Goal: Task Accomplishment & Management: Manage account settings

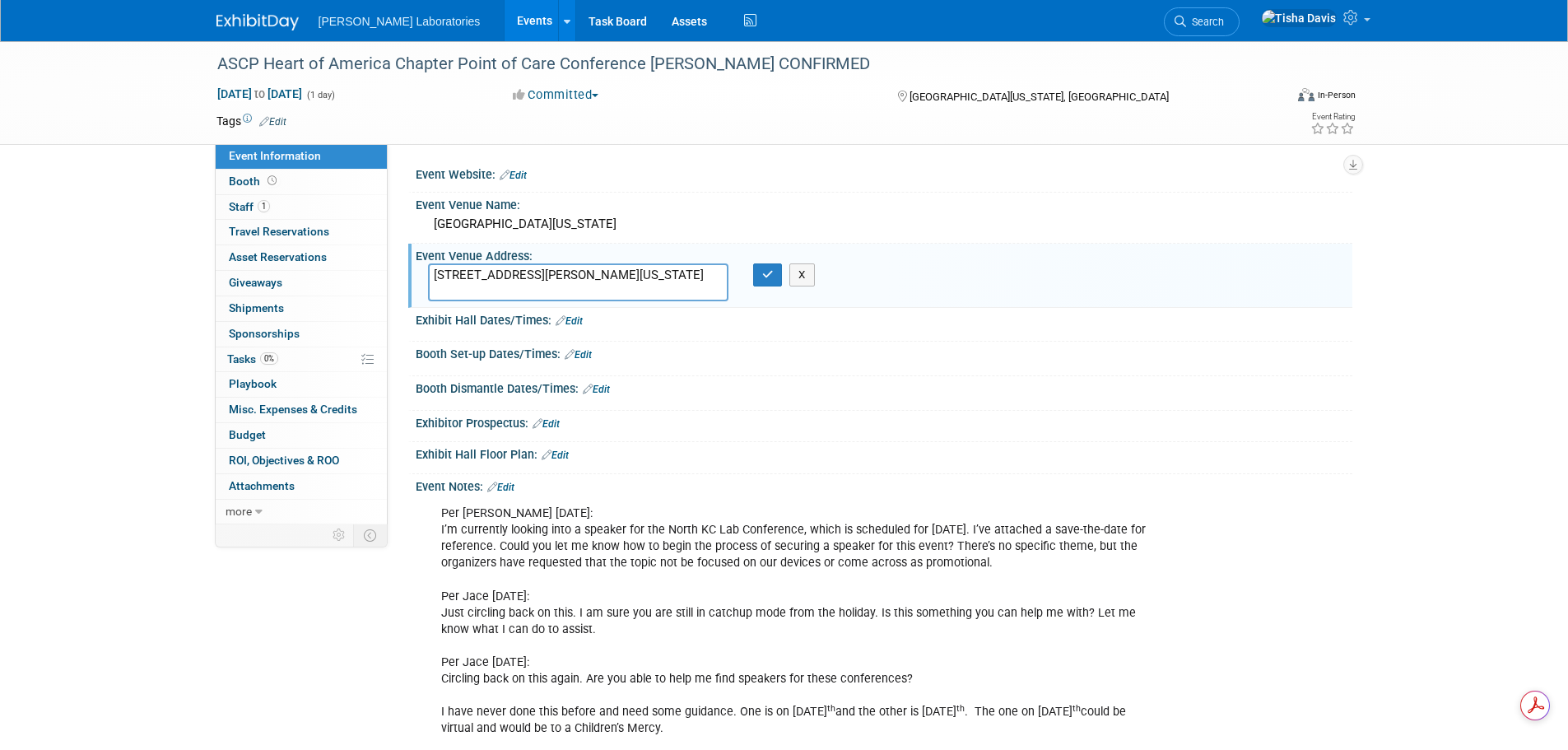
click at [505, 15] on link "Events" at bounding box center [535, 20] width 60 height 41
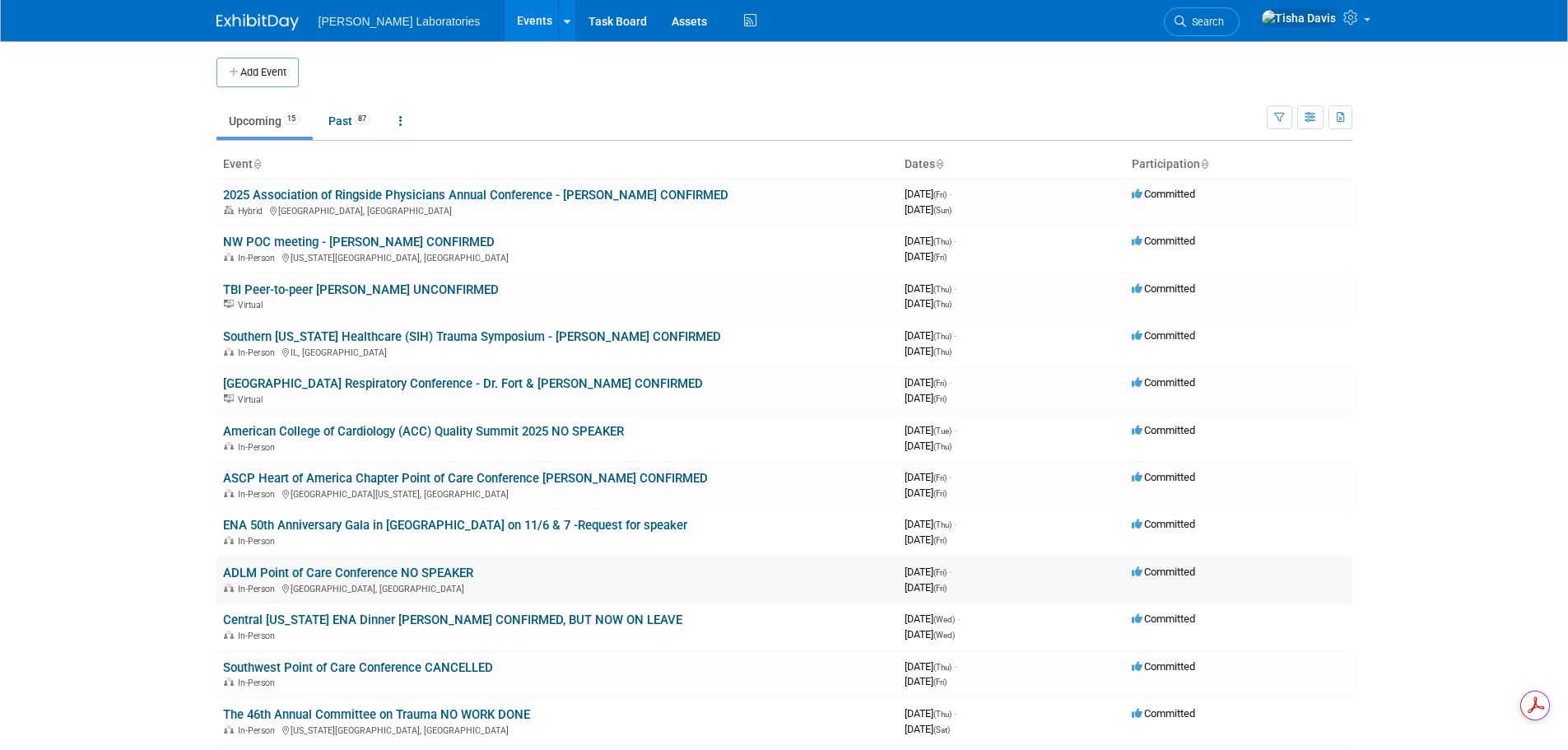
click at [428, 573] on link "ADLM Point of Care Conference NO SPEAKER" at bounding box center [348, 573] width 250 height 15
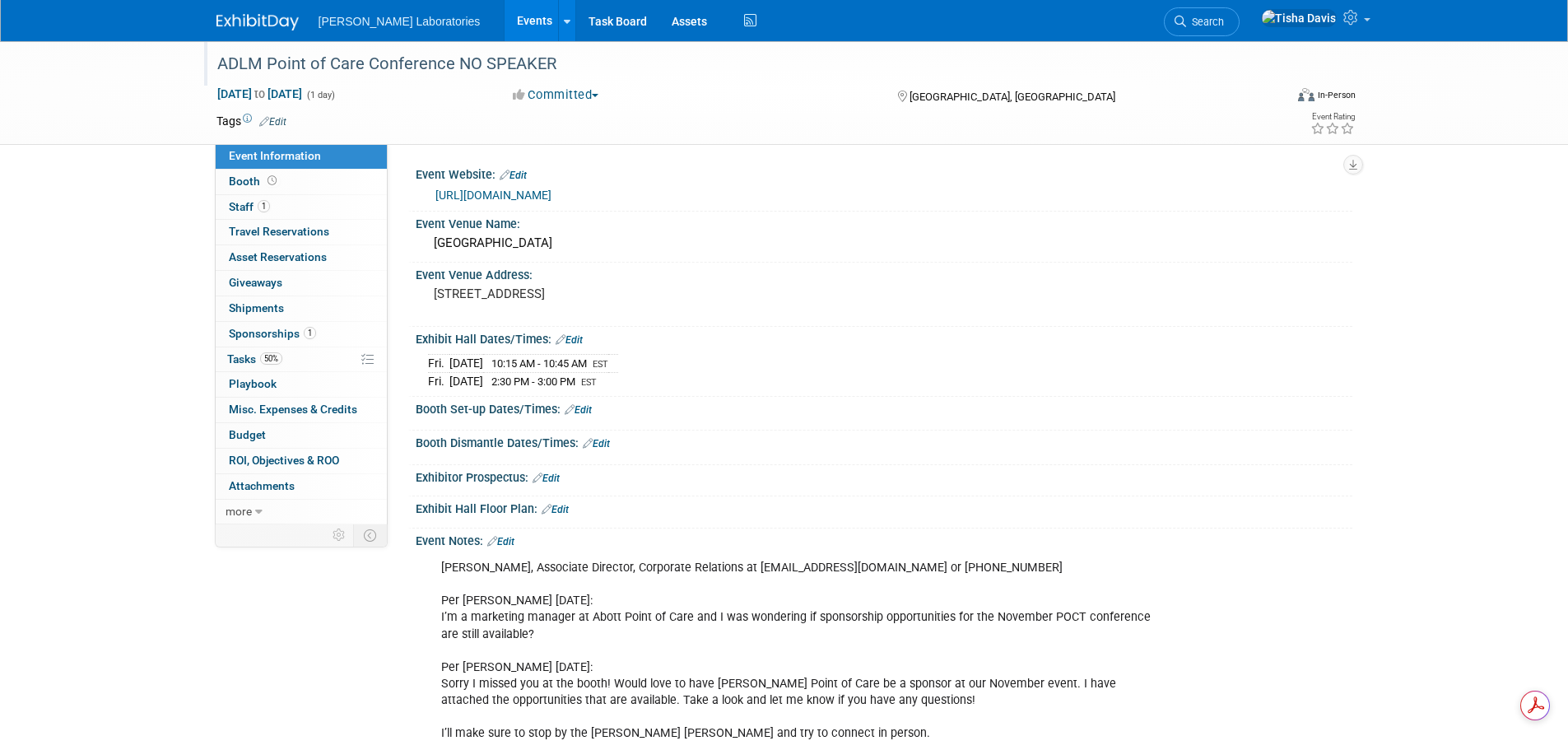
click at [456, 60] on div "ADLM Point of Care Conference NO SPEAKER" at bounding box center [735, 64] width 1047 height 29
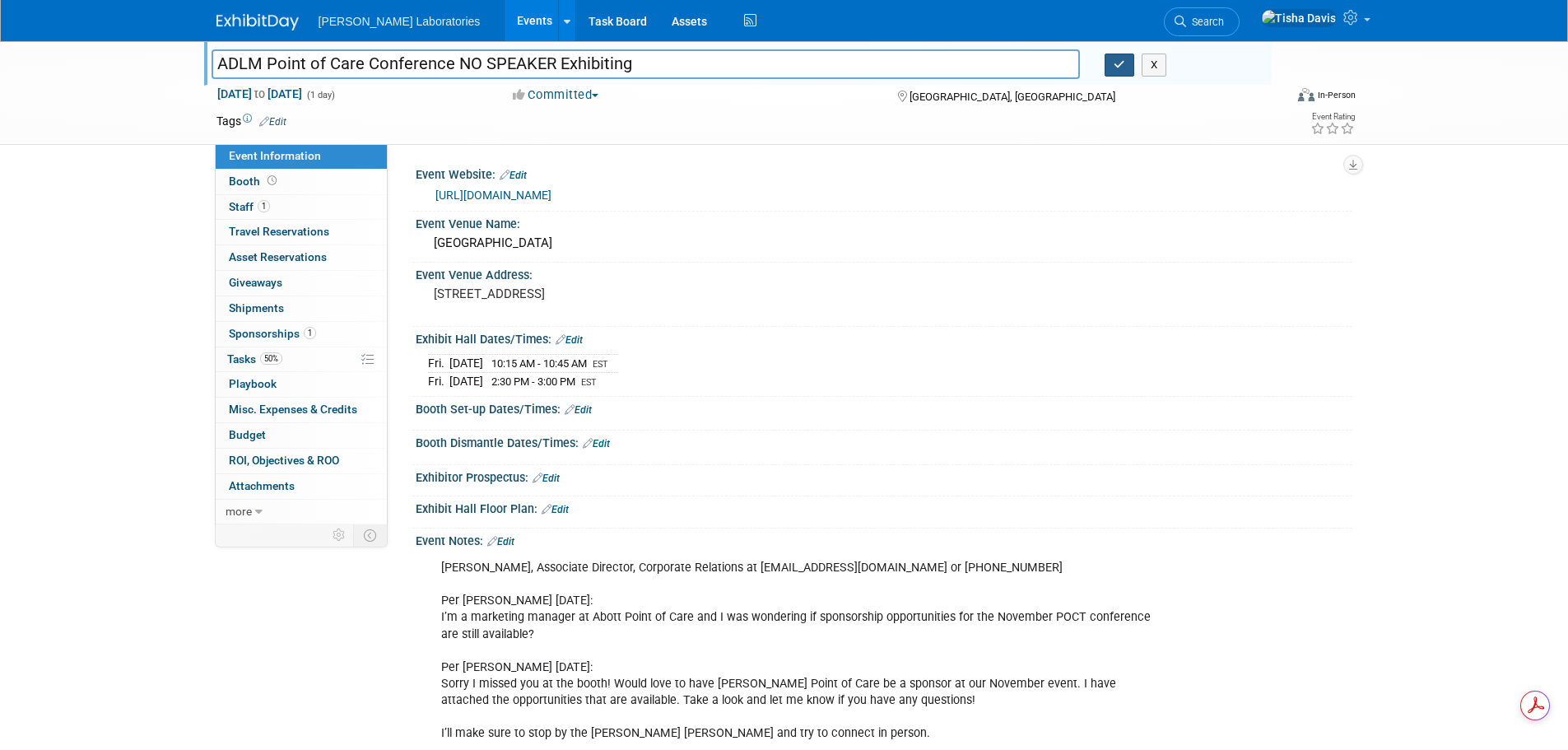
type input "ADLM Point of Care Conference NO SPEAKER Exhibiting"
click at [1124, 59] on icon "button" at bounding box center [1119, 64] width 12 height 11
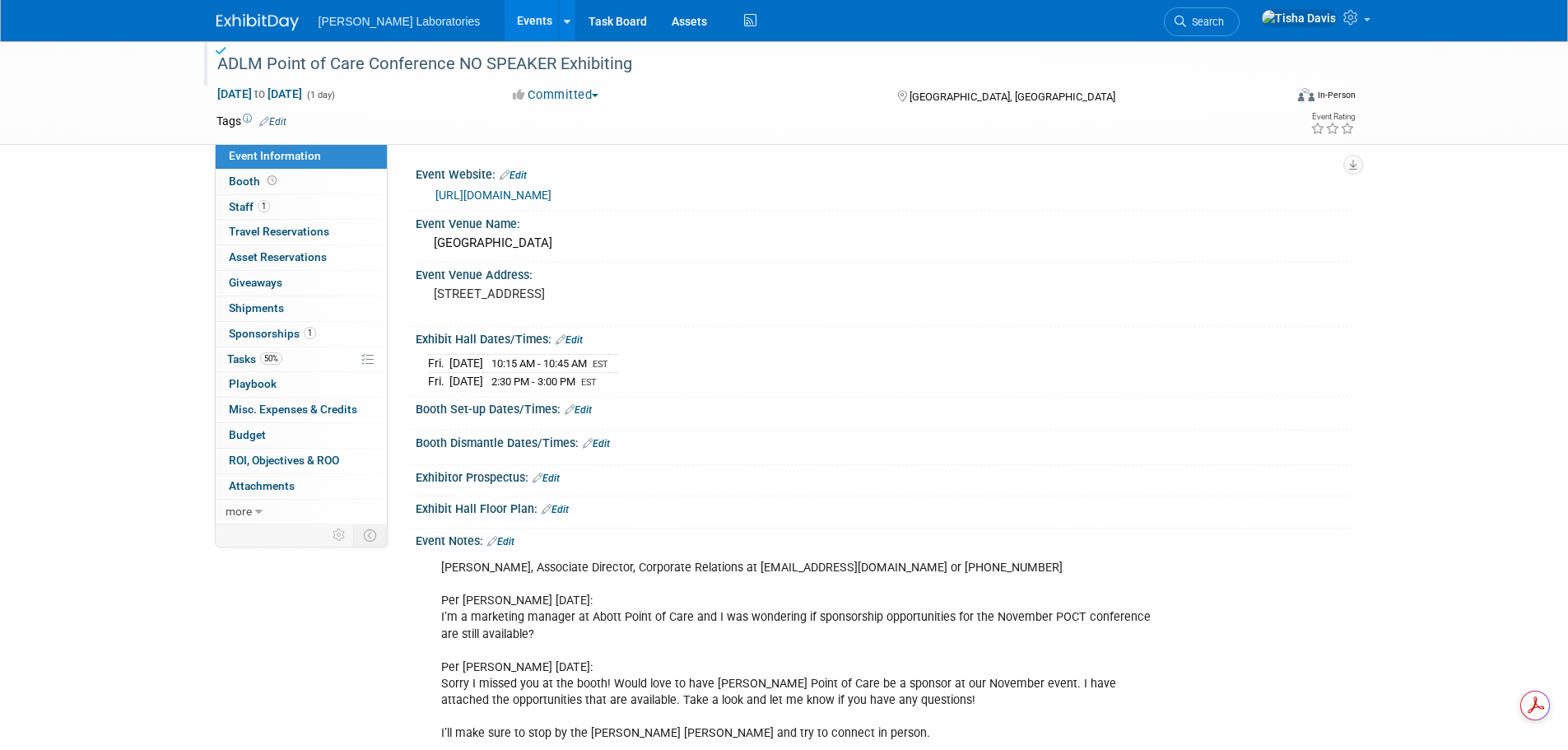
click at [513, 538] on link "Edit" at bounding box center [501, 542] width 27 height 12
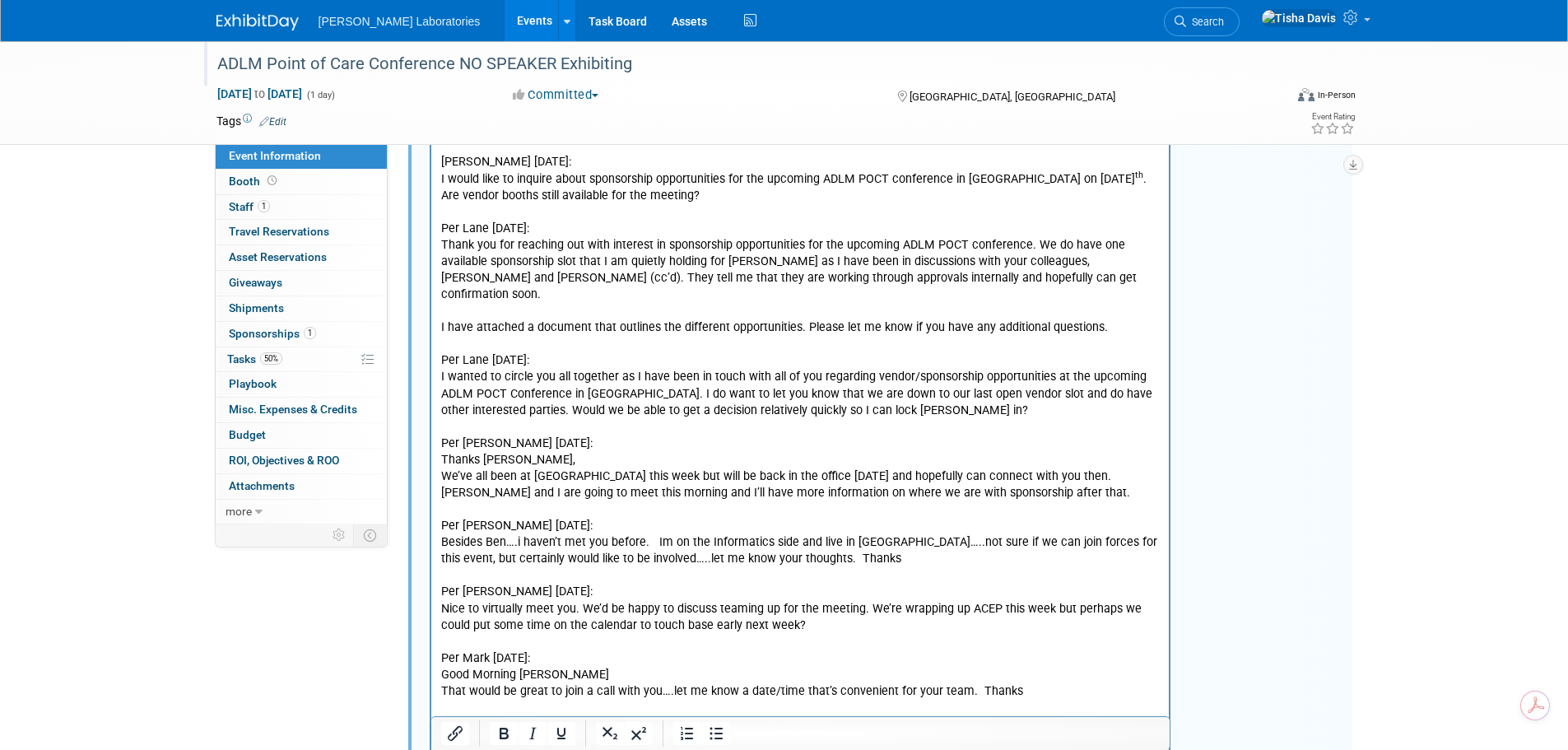
scroll to position [2387, 0]
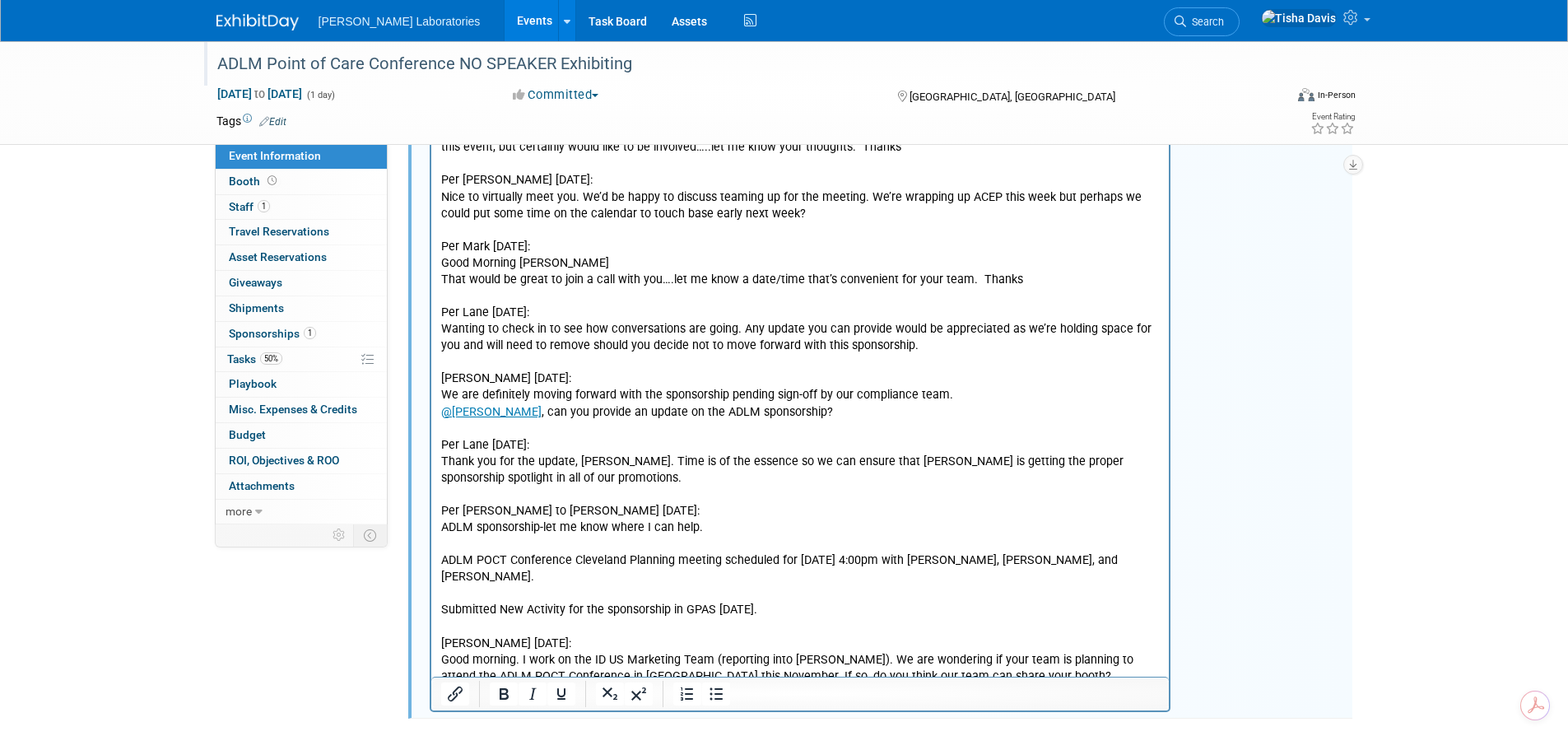
click at [877, 702] on p "I can set up a meeting to discuss cost sharing and other important details." at bounding box center [800, 711] width 719 height 17
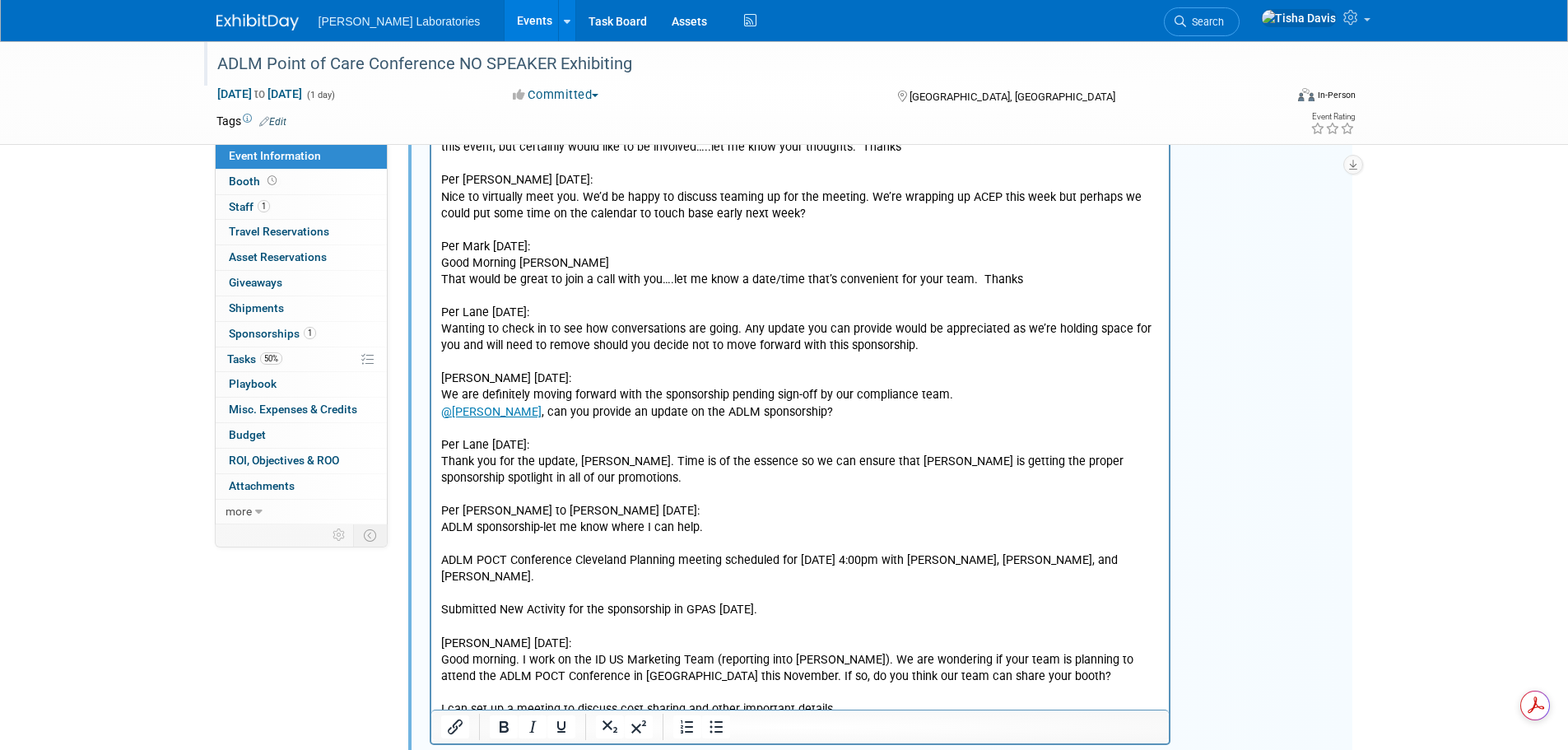
click at [667, 735] on p "Rich Text Area. Press ALT-0 for help." at bounding box center [800, 743] width 719 height 17
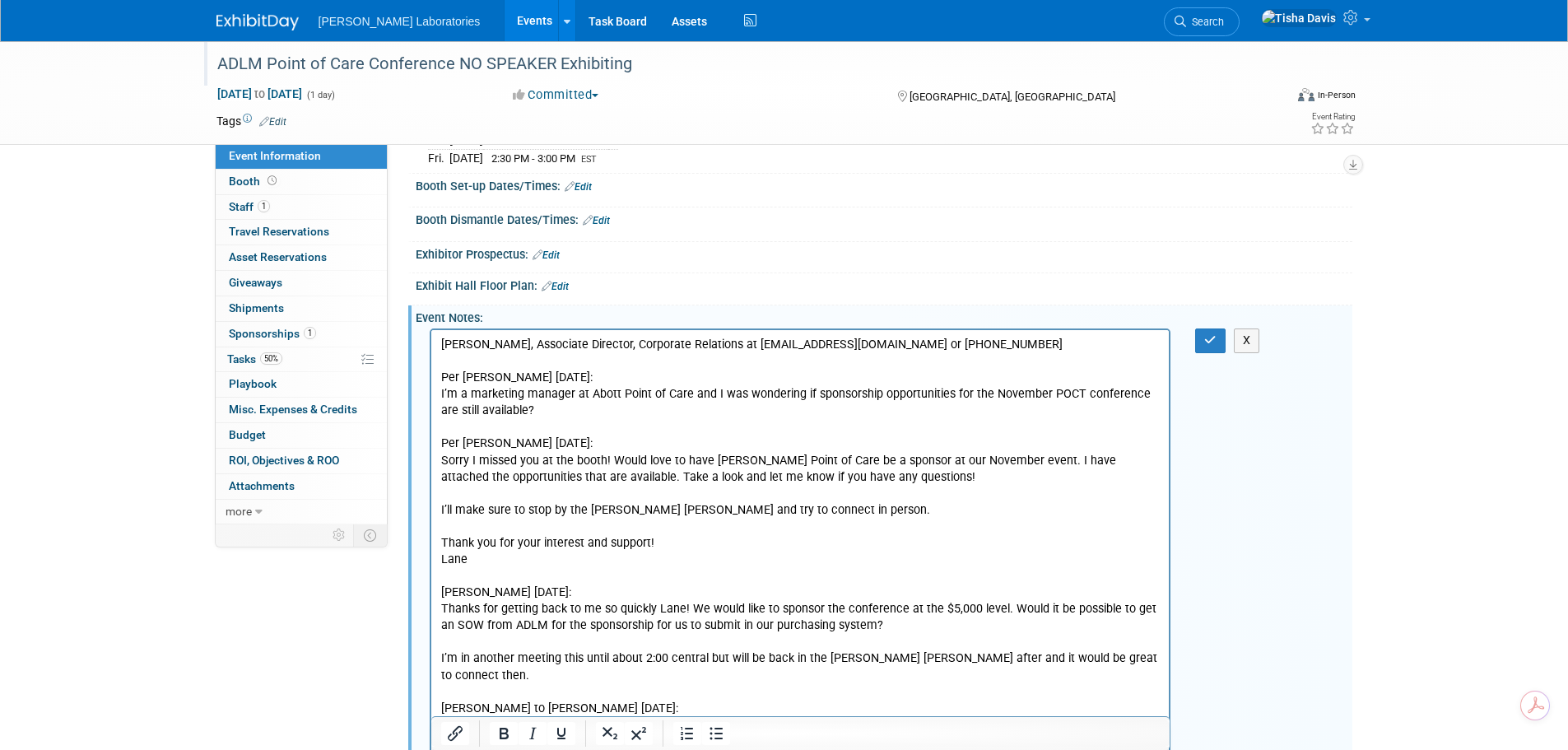
scroll to position [116, 0]
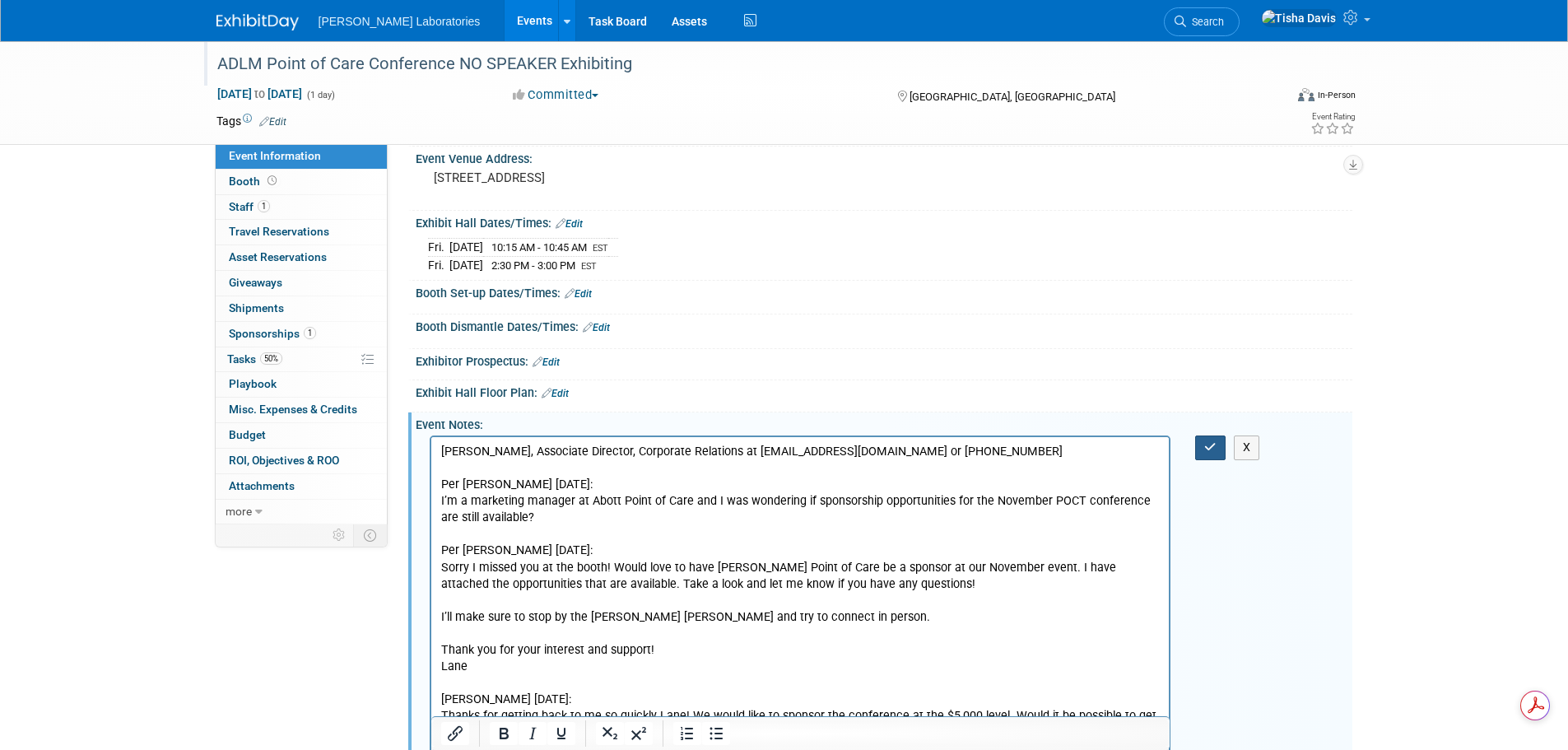
click at [1209, 441] on icon "button" at bounding box center [1209, 447] width 13 height 12
